Goal: Transaction & Acquisition: Purchase product/service

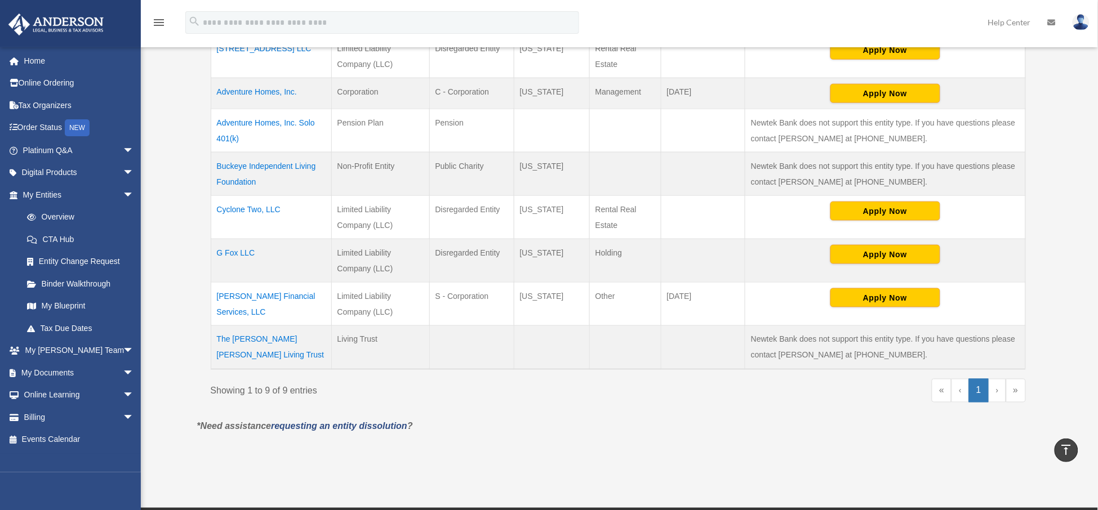
scroll to position [282, 0]
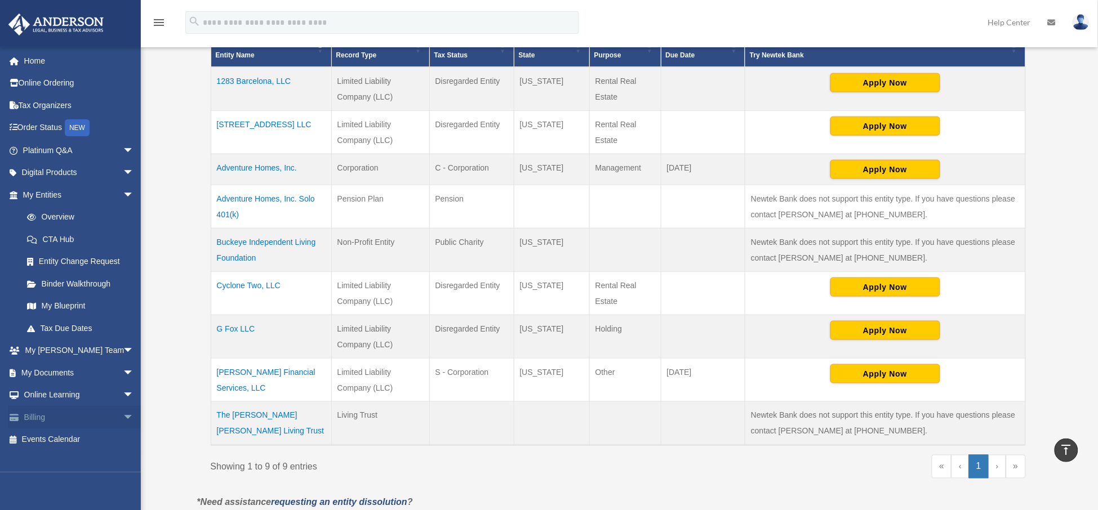
click at [123, 417] on span "arrow_drop_down" at bounding box center [134, 417] width 23 height 23
click at [79, 462] on link "Past Invoices" at bounding box center [83, 462] width 135 height 23
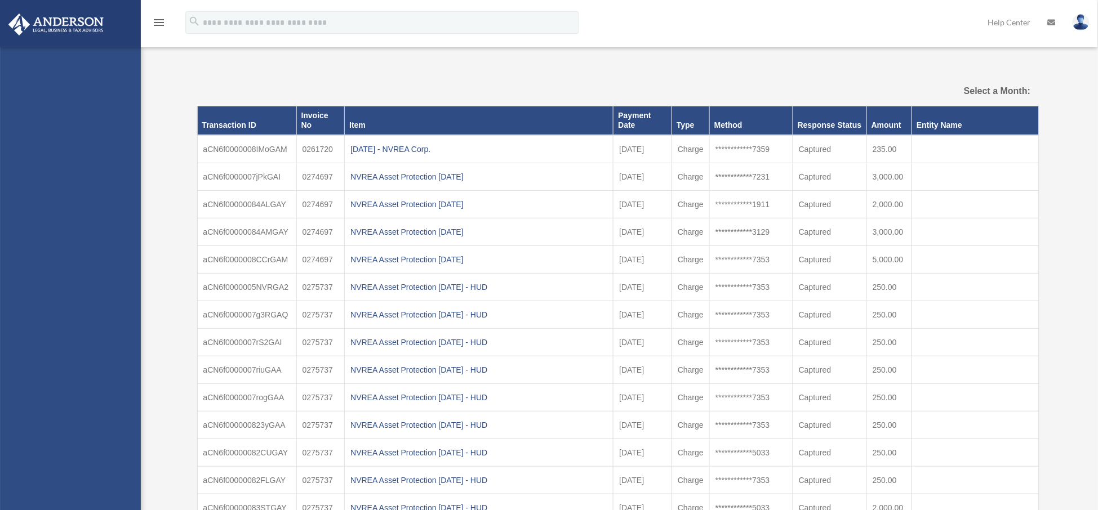
select select
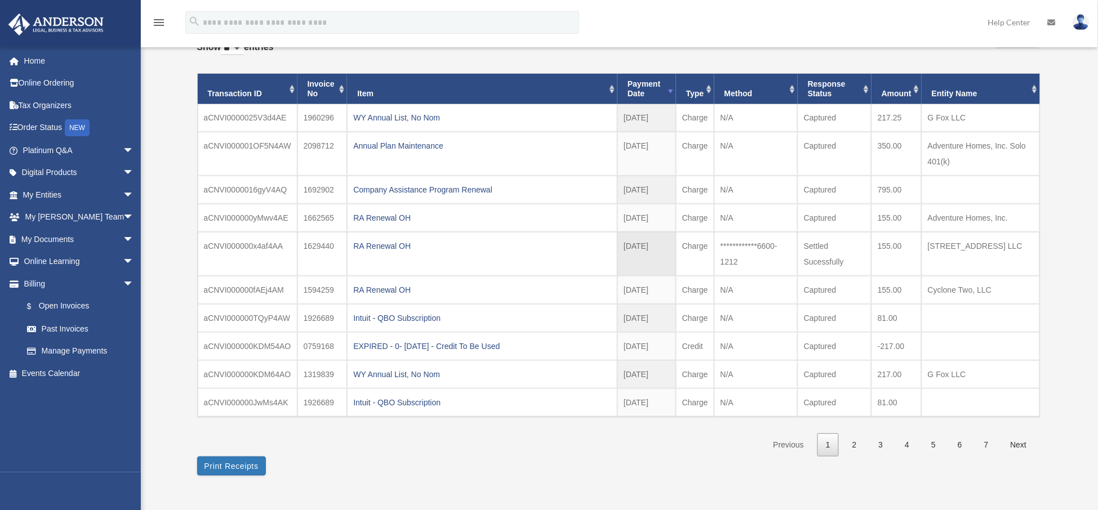
scroll to position [70, 0]
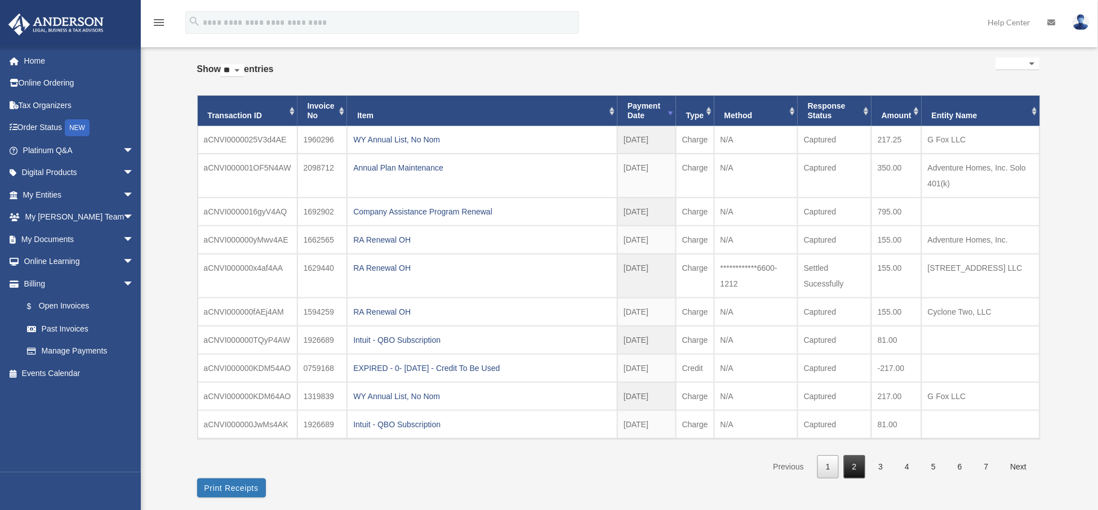
click at [858, 467] on link "2" at bounding box center [854, 467] width 21 height 23
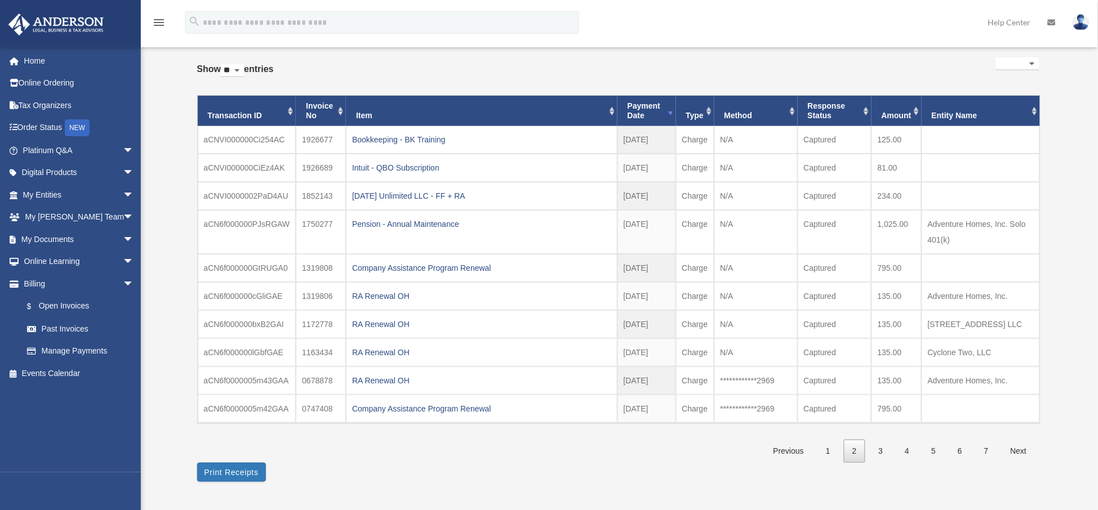
click at [833, 451] on link "1" at bounding box center [828, 451] width 21 height 23
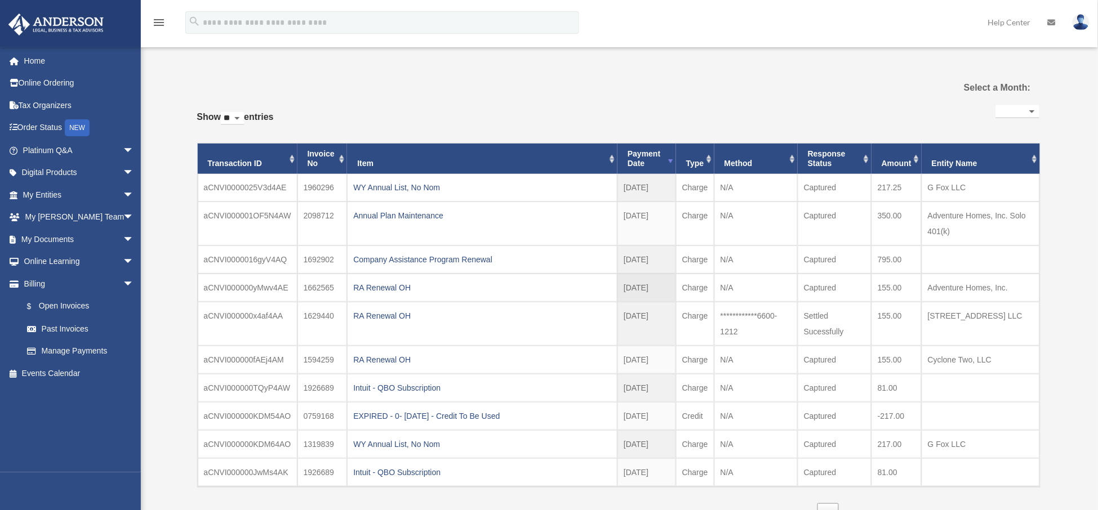
scroll to position [0, 0]
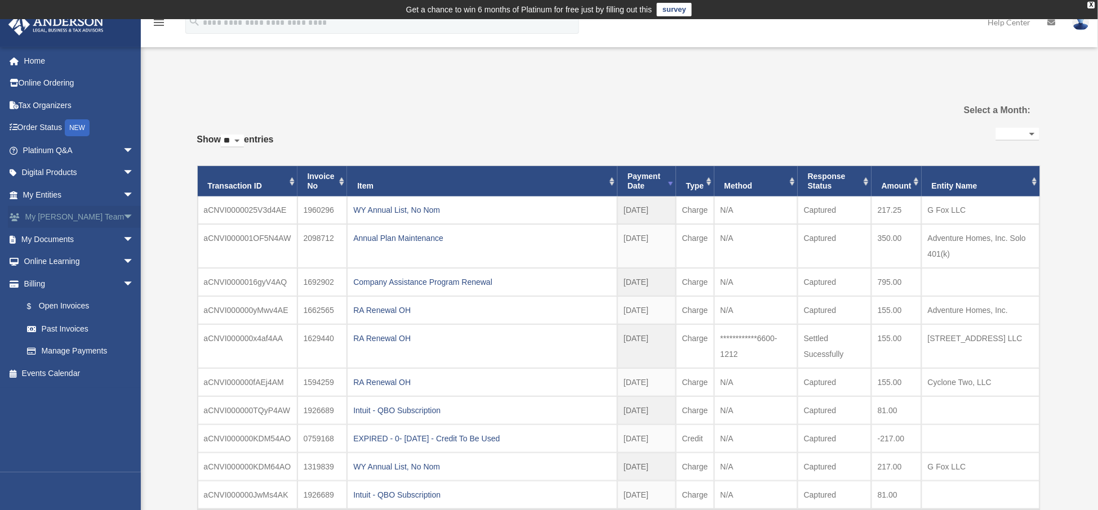
click at [123, 214] on span "arrow_drop_down" at bounding box center [134, 217] width 23 height 23
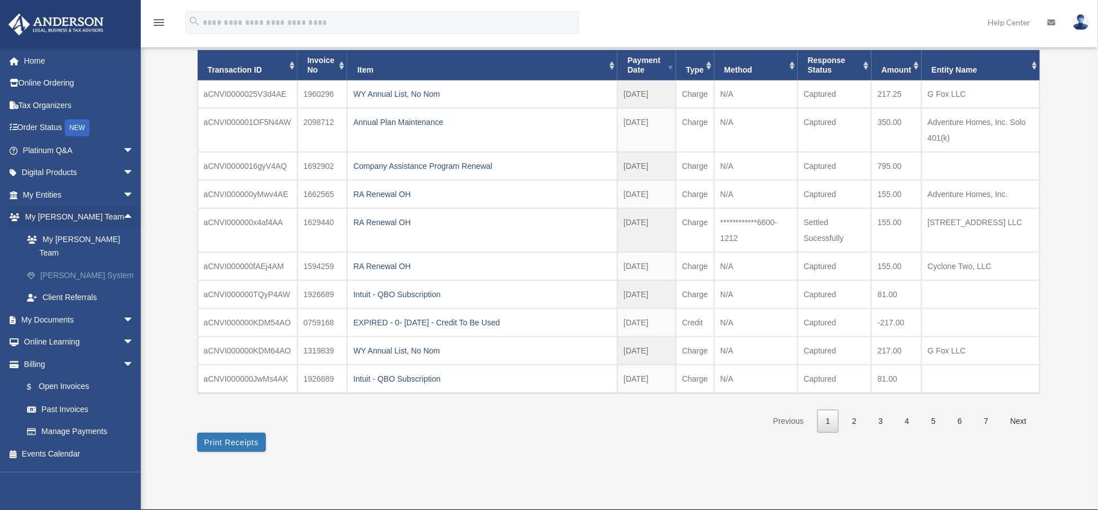
scroll to position [141, 0]
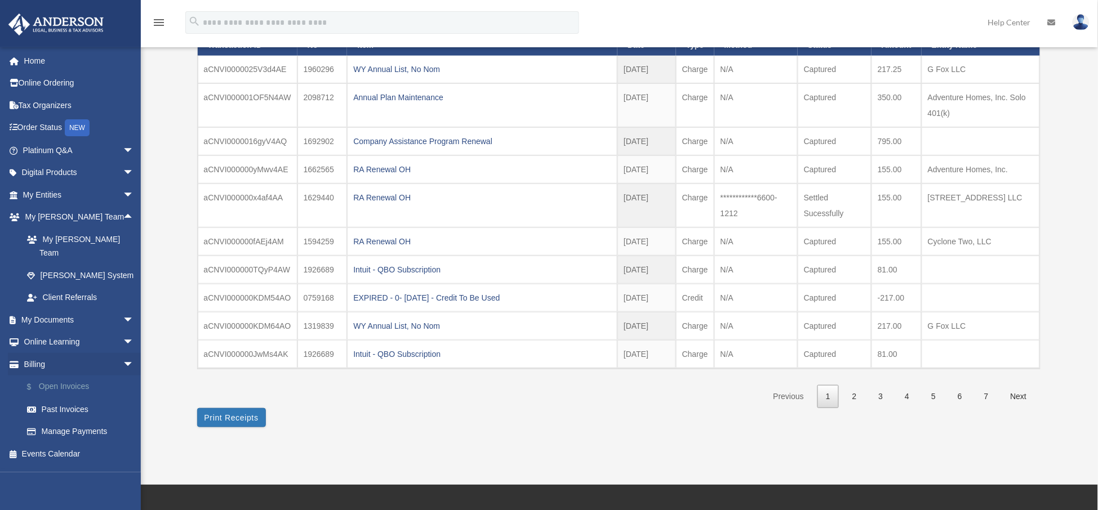
click at [67, 376] on link "$ Open Invoices" at bounding box center [83, 387] width 135 height 23
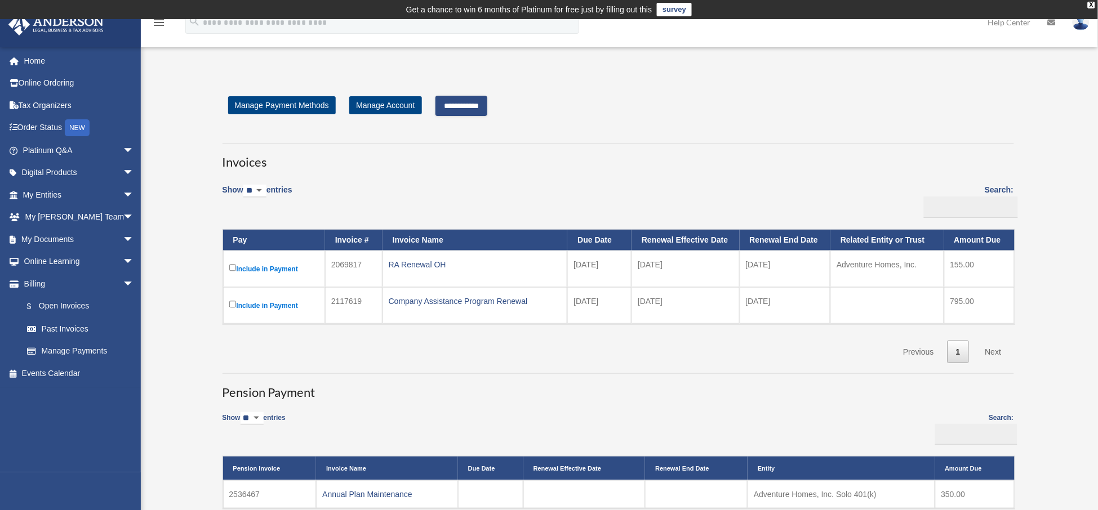
click at [479, 103] on input "**********" at bounding box center [462, 106] width 52 height 20
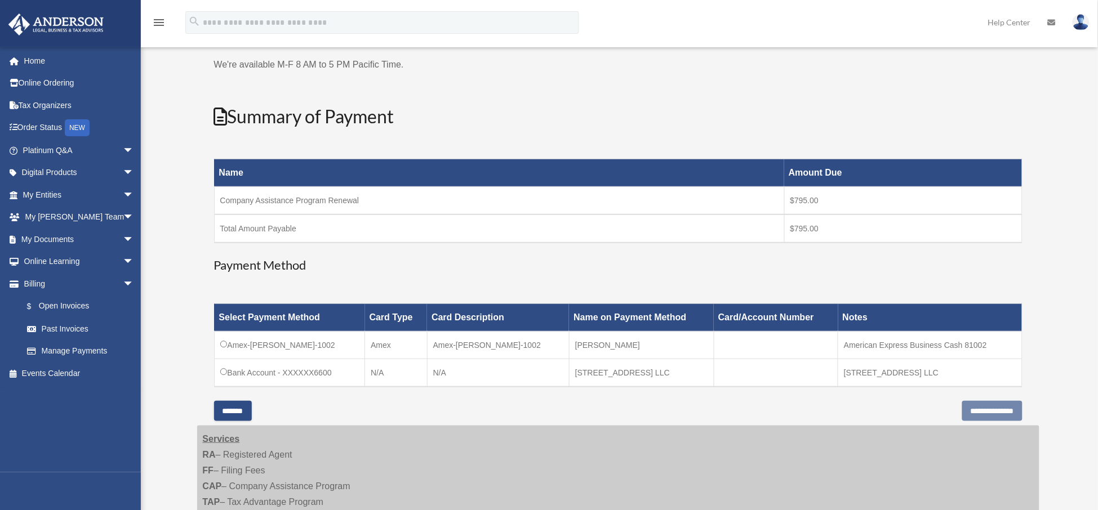
scroll to position [282, 0]
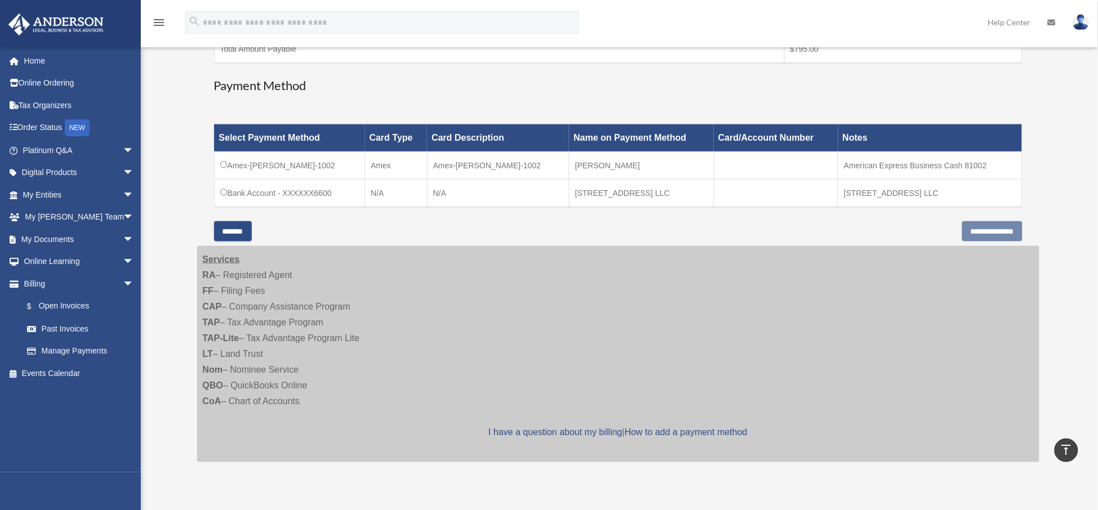
click at [243, 232] on input "*******" at bounding box center [233, 231] width 38 height 20
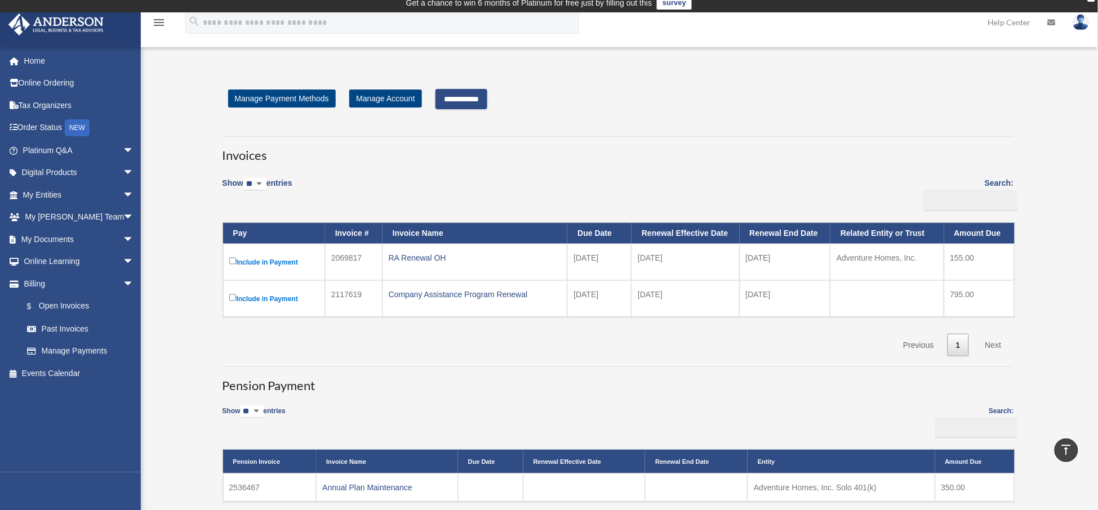
scroll to position [0, 0]
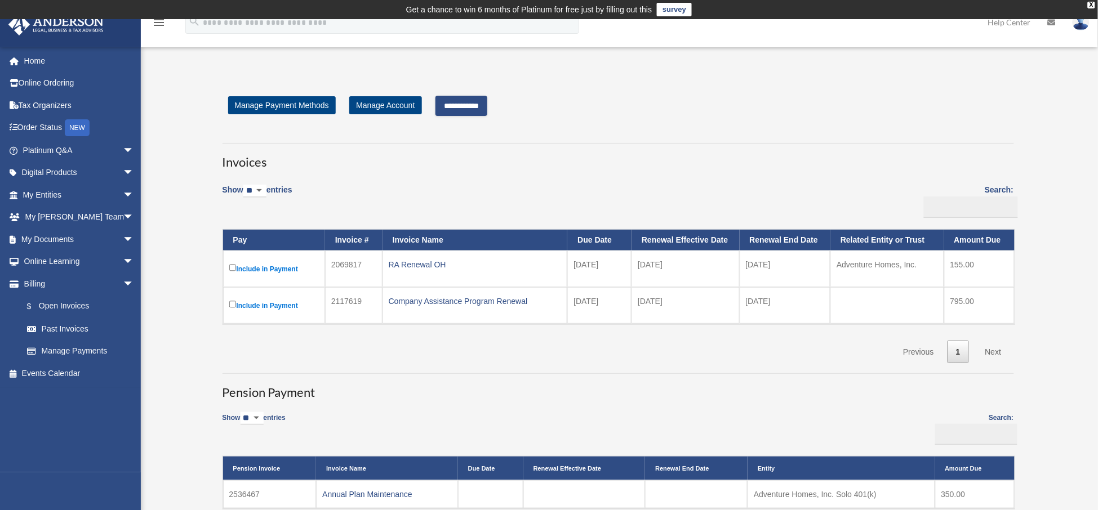
click at [474, 107] on input "**********" at bounding box center [462, 106] width 52 height 20
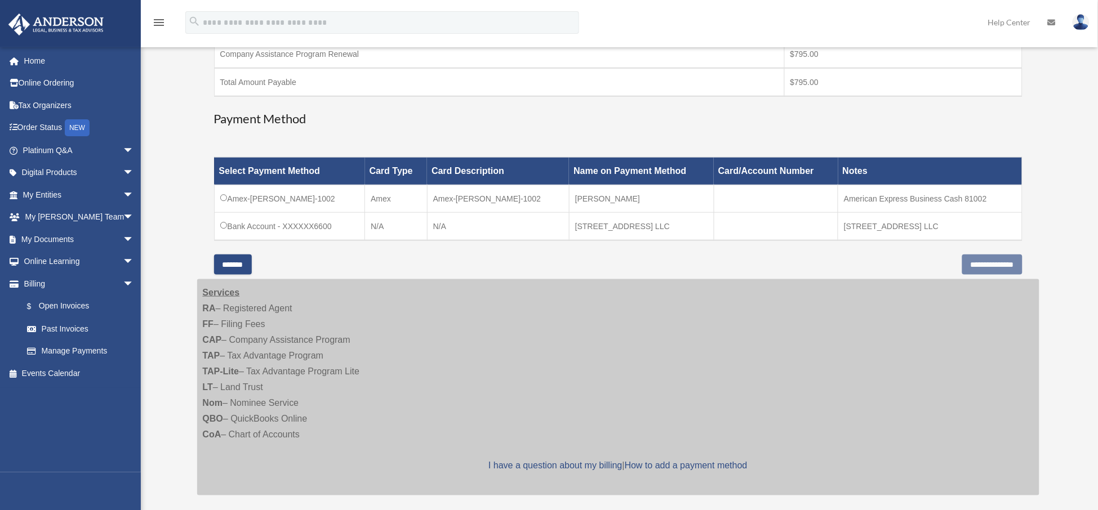
scroll to position [282, 0]
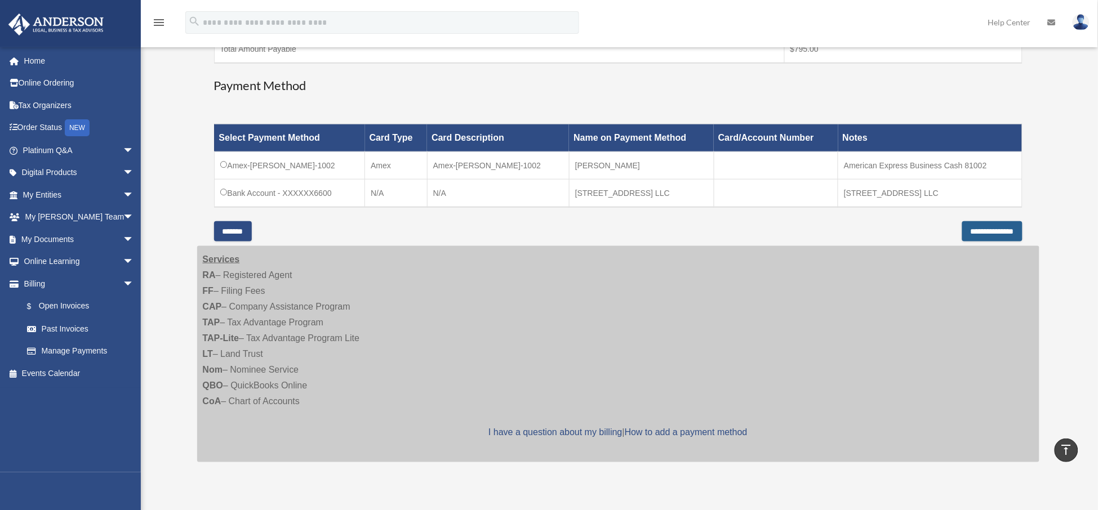
click at [976, 228] on input "**********" at bounding box center [992, 231] width 60 height 20
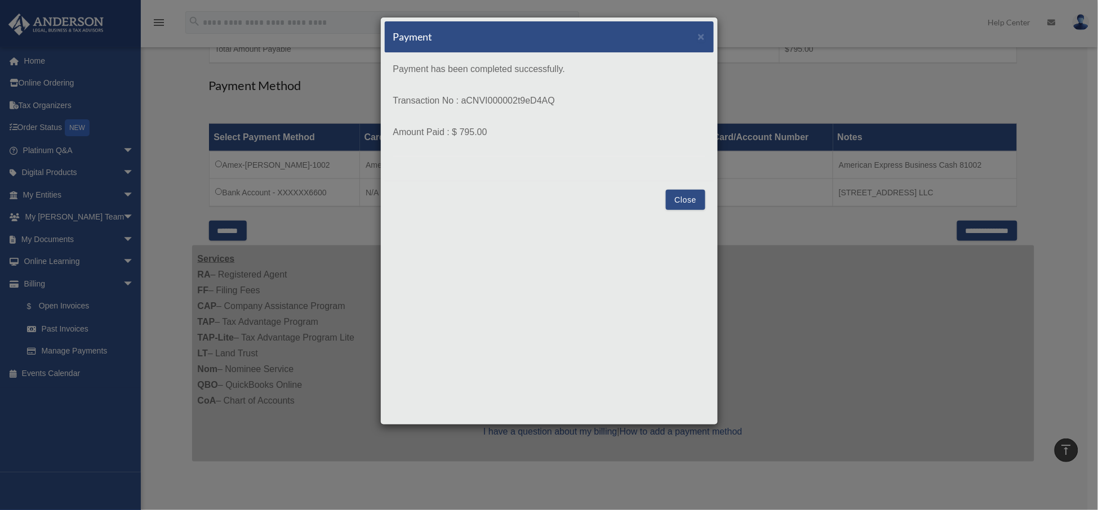
click at [683, 203] on button "Close" at bounding box center [685, 200] width 39 height 20
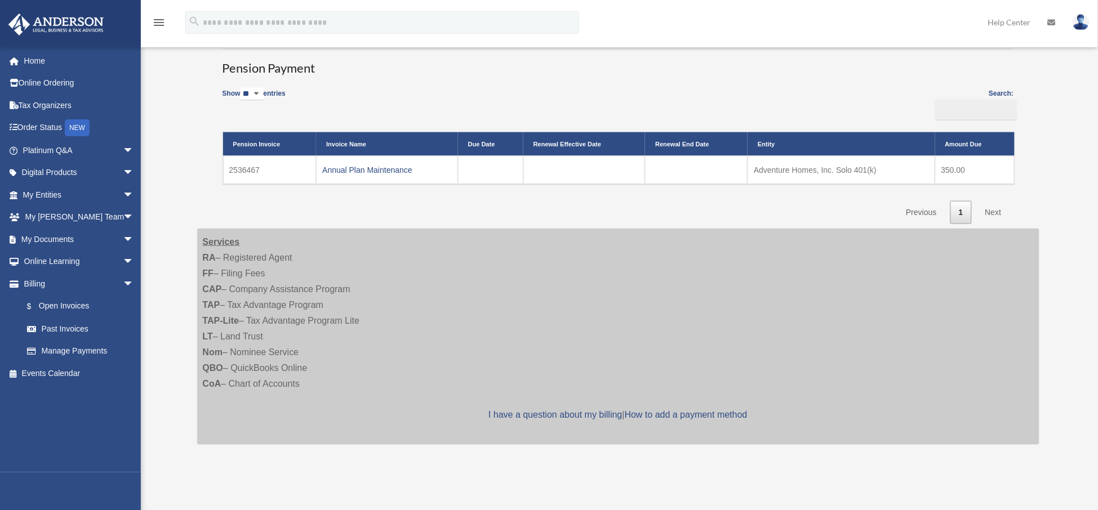
scroll to position [291, 0]
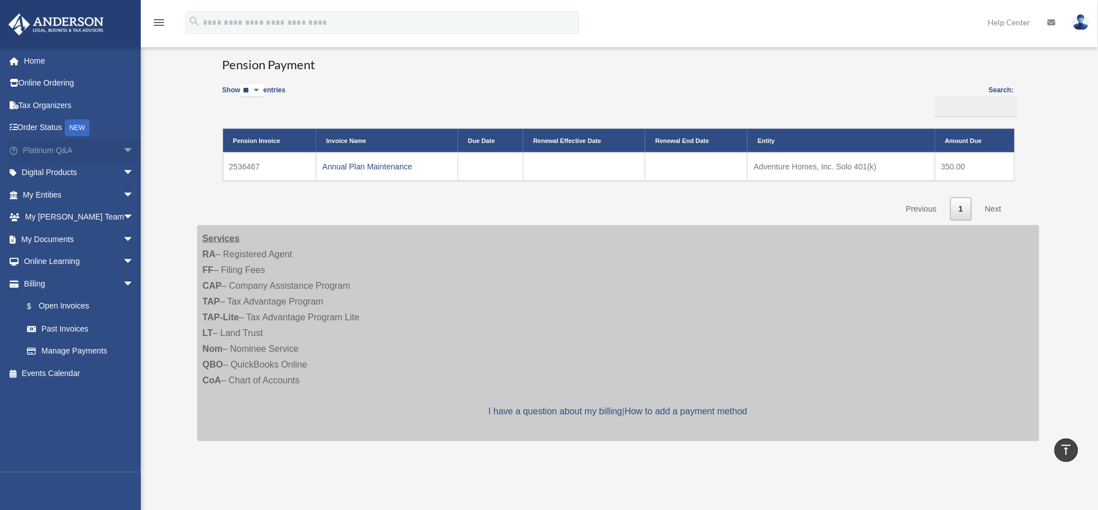
click at [77, 146] on link "Platinum Q&A arrow_drop_down" at bounding box center [79, 150] width 143 height 23
click at [123, 145] on span "arrow_drop_down" at bounding box center [134, 150] width 23 height 23
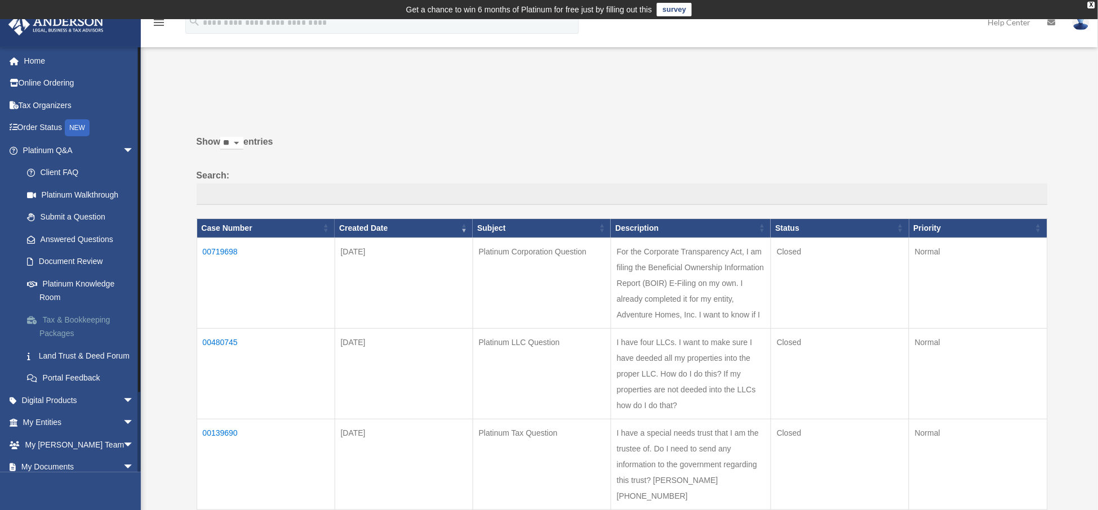
click at [89, 319] on link "Tax & Bookkeeping Packages" at bounding box center [83, 327] width 135 height 36
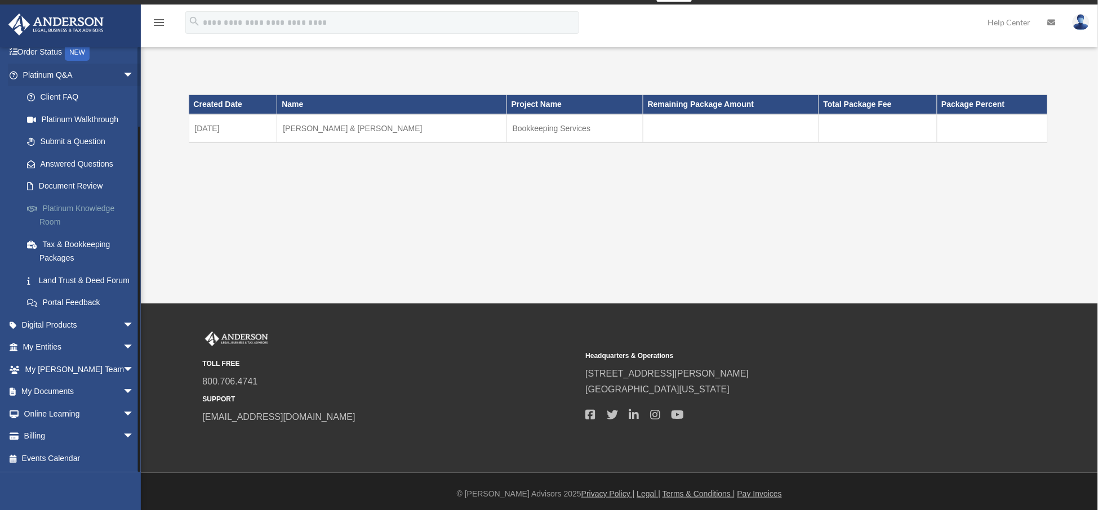
scroll to position [18, 0]
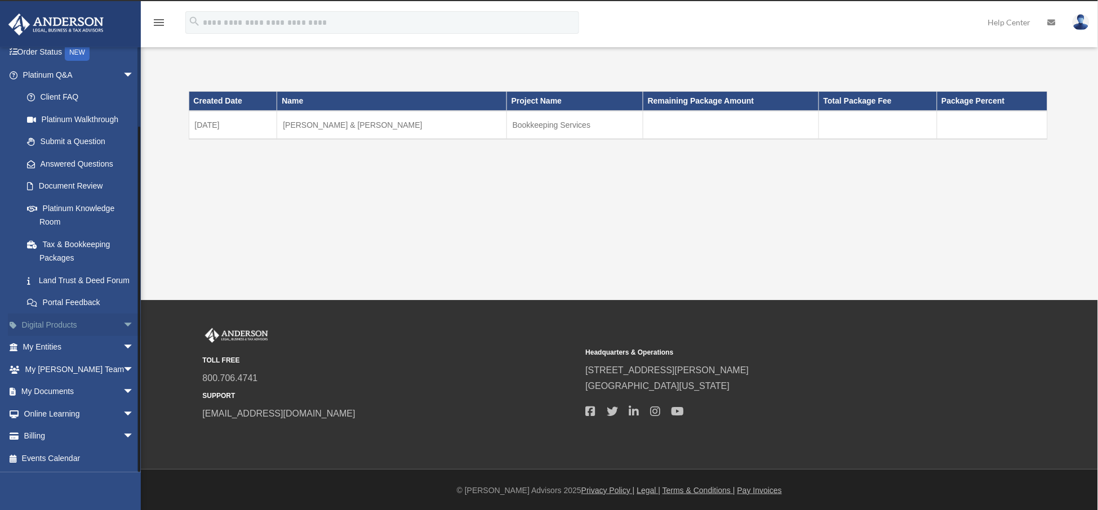
click at [123, 322] on span "arrow_drop_down" at bounding box center [134, 325] width 23 height 23
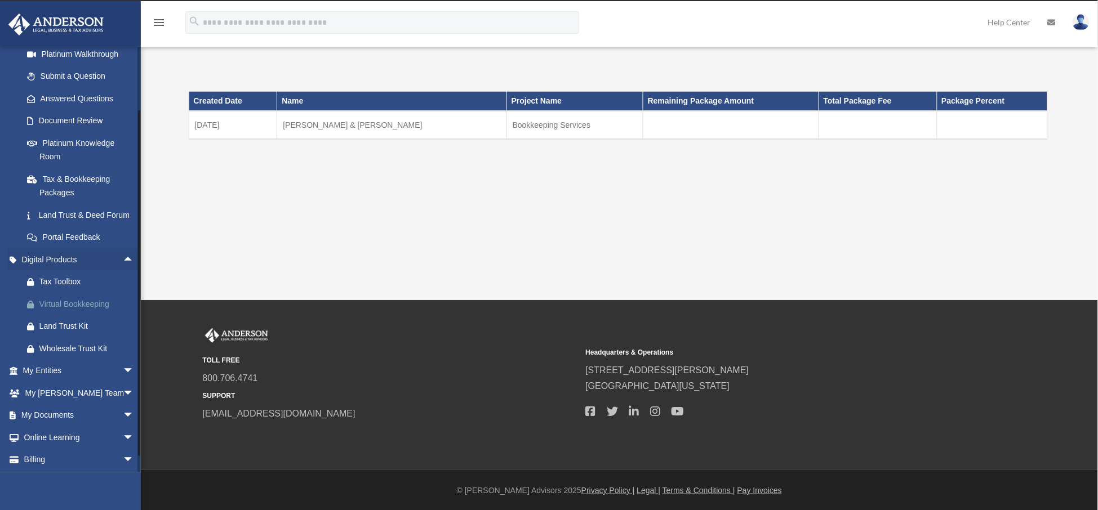
scroll to position [177, 0]
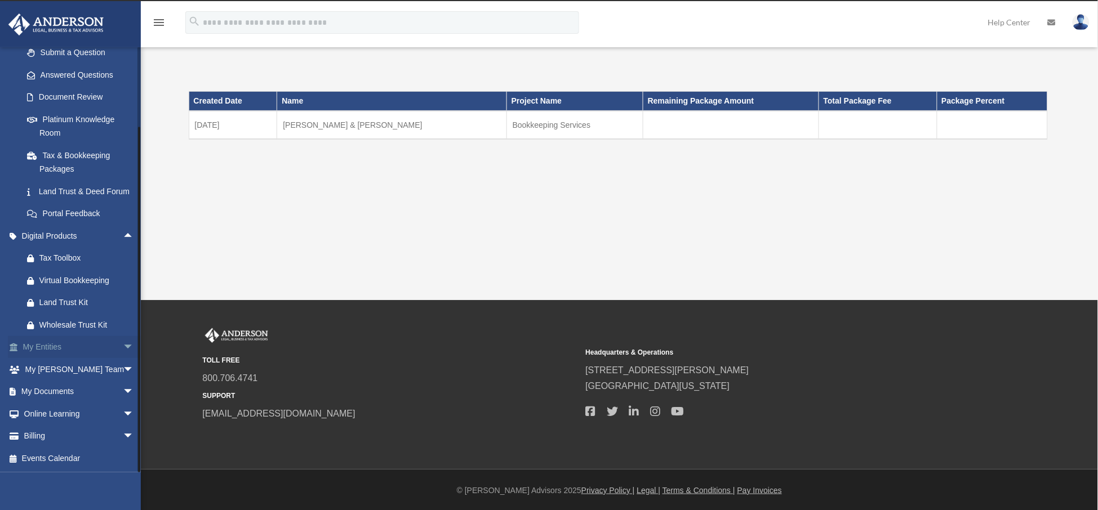
click at [123, 345] on span "arrow_drop_down" at bounding box center [134, 347] width 23 height 23
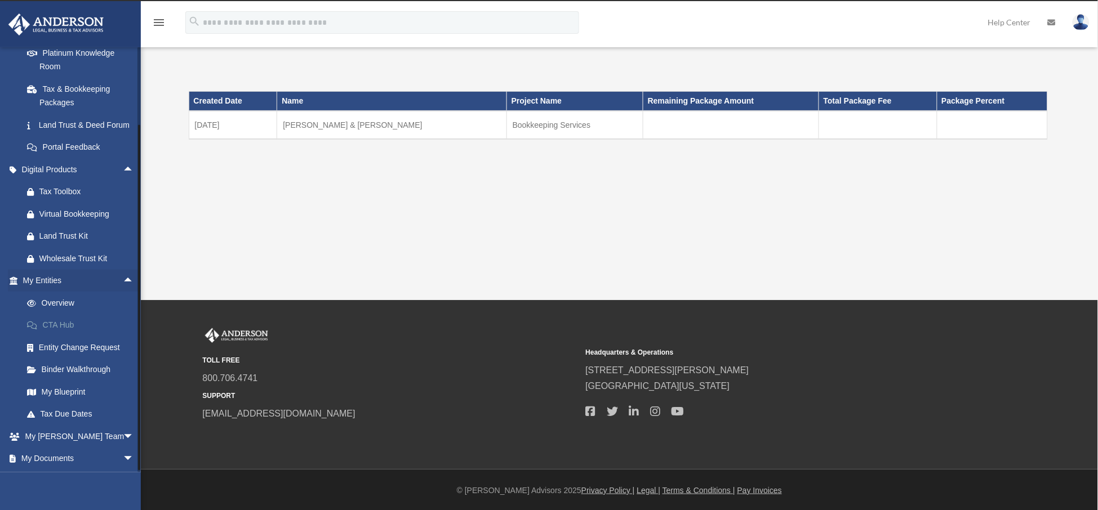
scroll to position [310, 0]
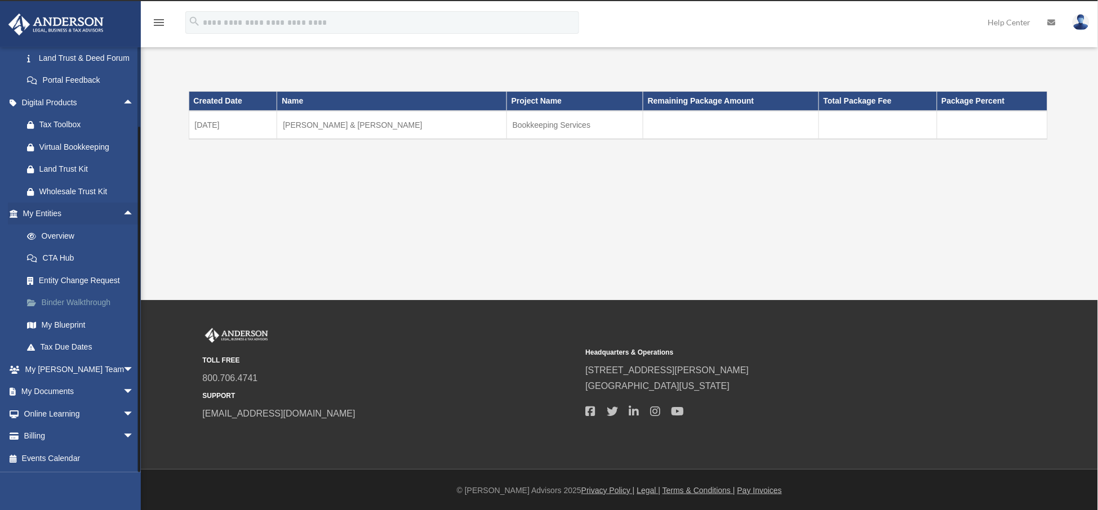
click at [86, 303] on link "Binder Walkthrough" at bounding box center [83, 303] width 135 height 23
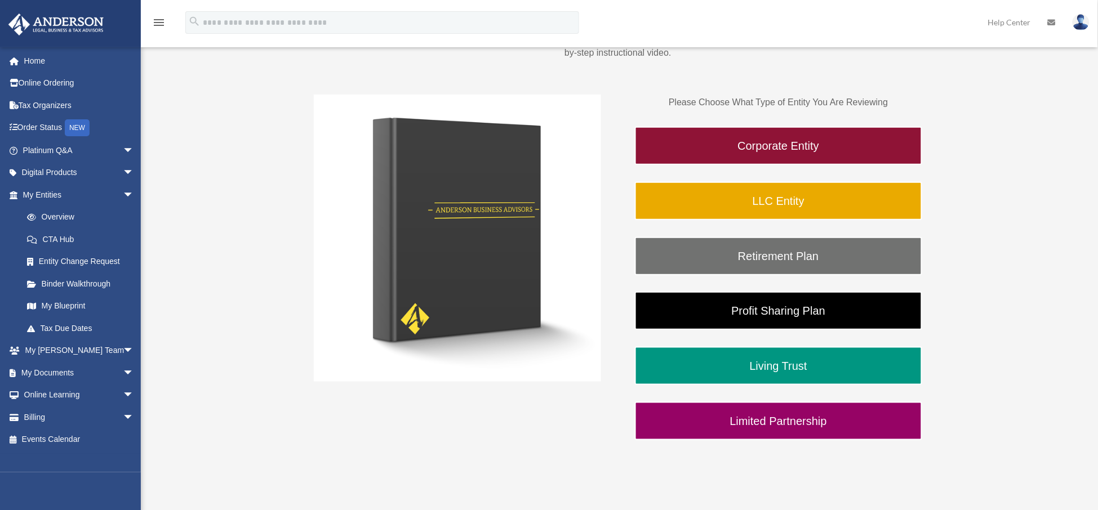
scroll to position [211, 0]
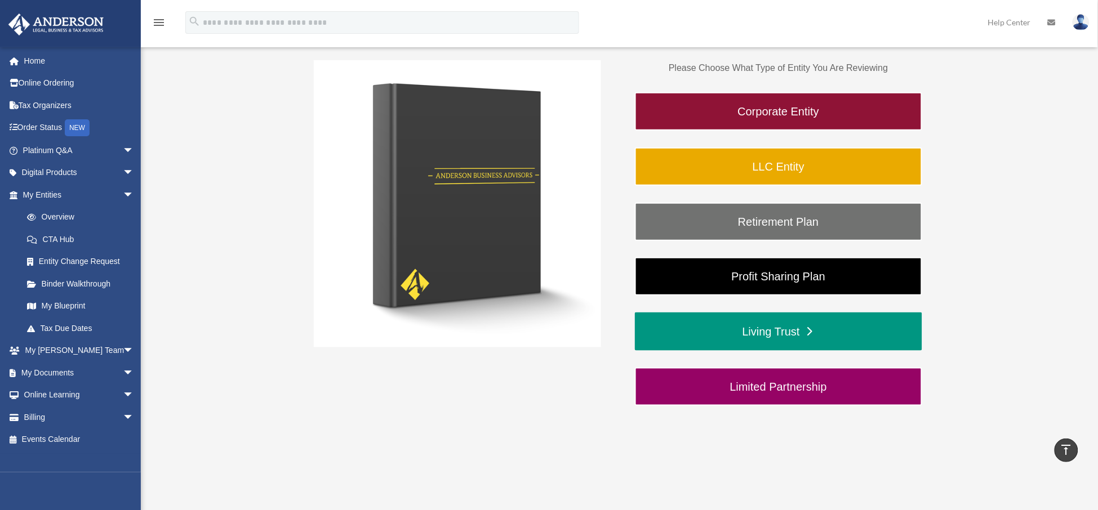
click at [786, 326] on link "Living Trust" at bounding box center [778, 332] width 287 height 38
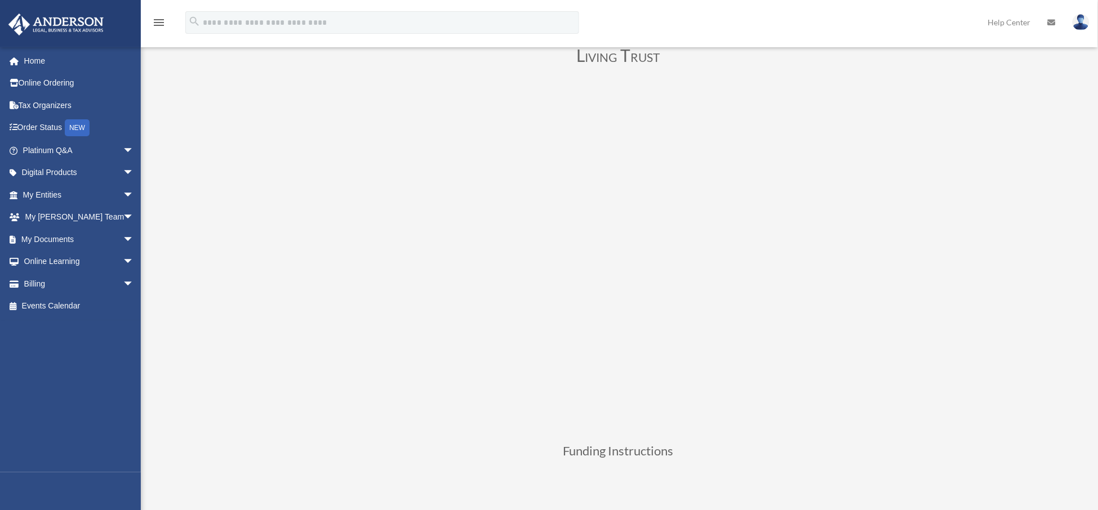
scroll to position [141, 0]
